Goal: Task Accomplishment & Management: Use online tool/utility

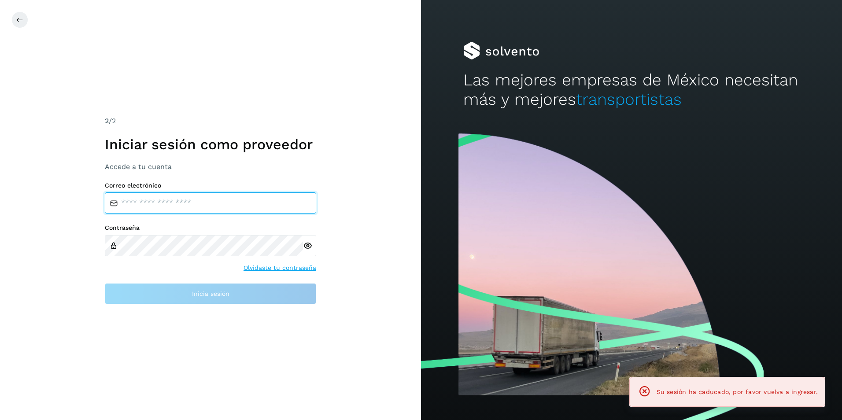
type input "**********"
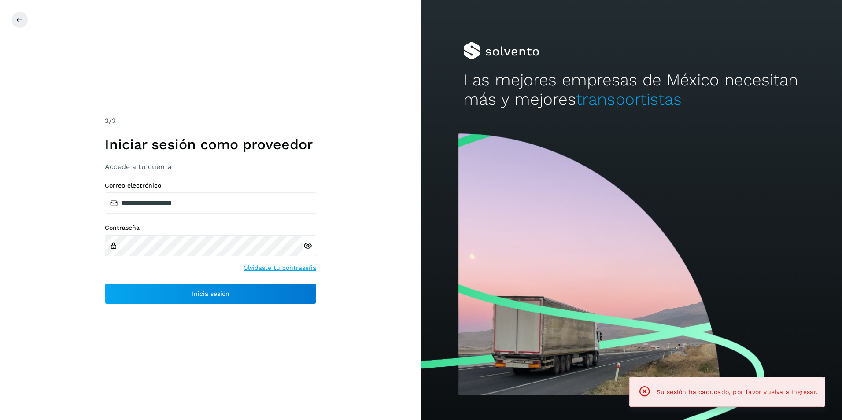
click at [222, 262] on div "Contraseña Olvidaste tu contraseña" at bounding box center [210, 248] width 211 height 48
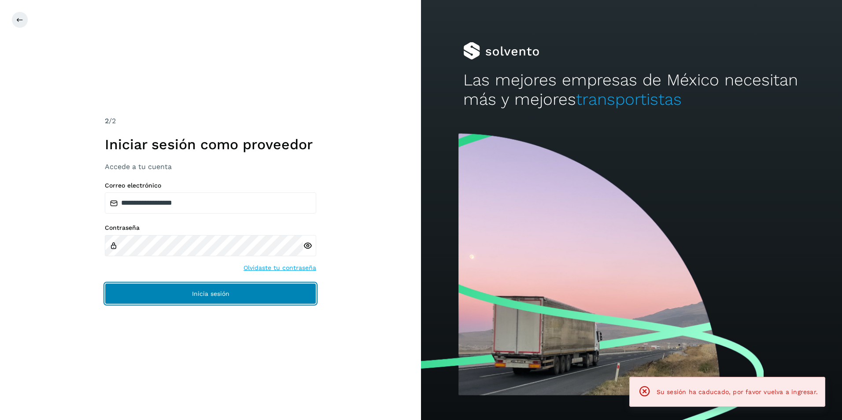
click at [218, 296] on span "Inicia sesión" at bounding box center [210, 294] width 37 height 6
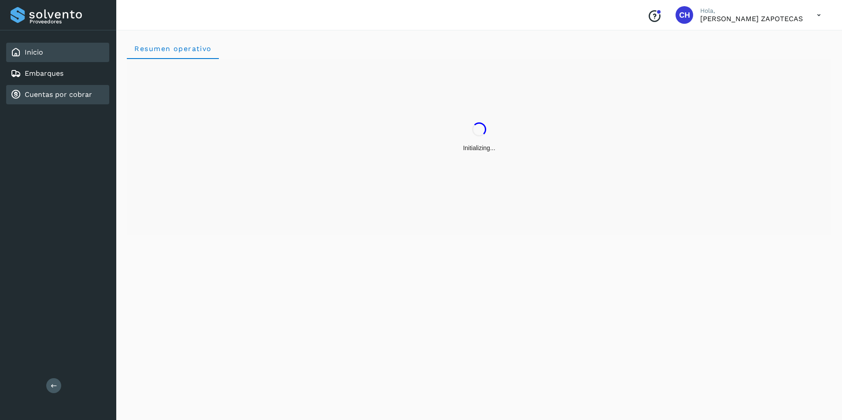
click at [56, 96] on link "Cuentas por cobrar" at bounding box center [58, 94] width 67 height 8
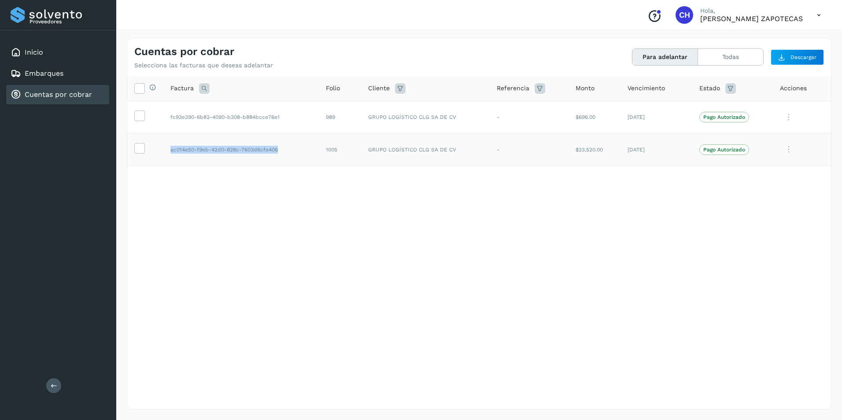
drag, startPoint x: 169, startPoint y: 152, endPoint x: 290, endPoint y: 163, distance: 122.1
click at [290, 163] on td "ac014e50-f9eb-42d0-828c-7603d6cfe406" at bounding box center [240, 149] width 155 height 33
copy td "ac014e50-f9eb-42d0-828c-7603d6cfe406"
